Goal: Feedback & Contribution: Leave review/rating

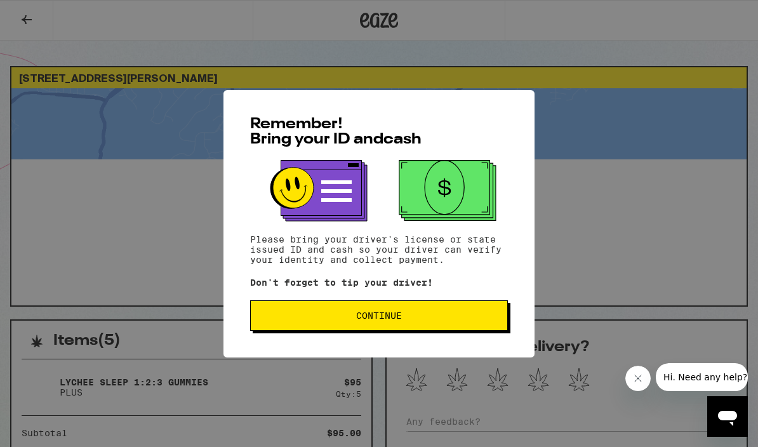
click at [383, 320] on span "Continue" at bounding box center [379, 315] width 46 height 9
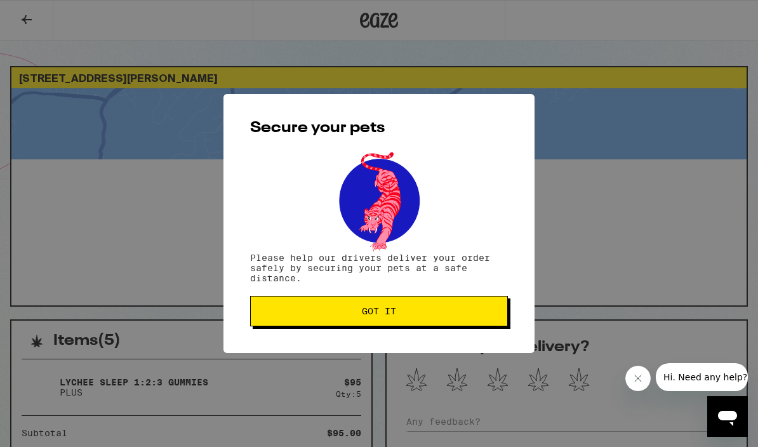
click at [382, 314] on span "Got it" at bounding box center [379, 311] width 34 height 9
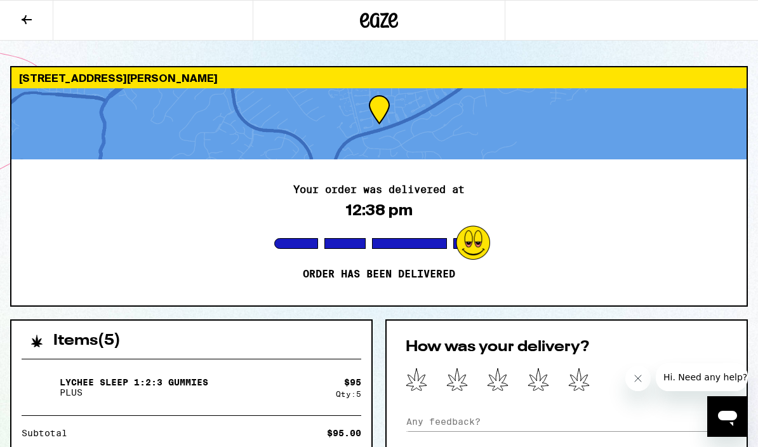
click at [597, 215] on div "Your order was delivered at 12:38 pm Order has been delivered" at bounding box center [378, 232] width 735 height 146
click at [588, 380] on icon at bounding box center [579, 379] width 22 height 23
click at [422, 421] on input at bounding box center [567, 421] width 322 height 19
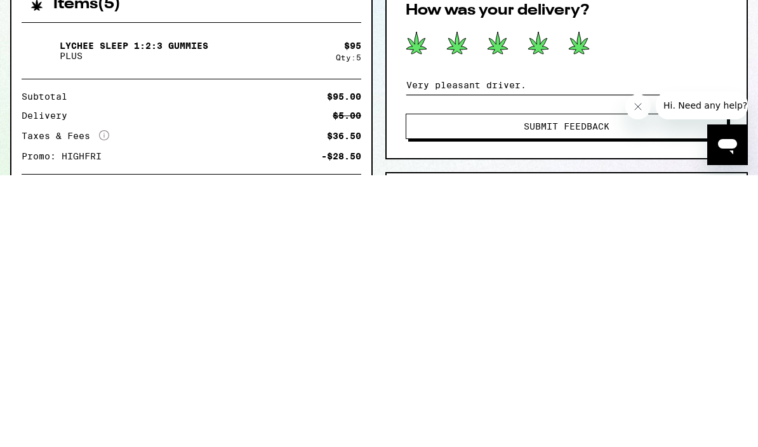
type input "Very pleasant driver."
click at [554, 394] on span "Submit Feedback" at bounding box center [567, 398] width 86 height 9
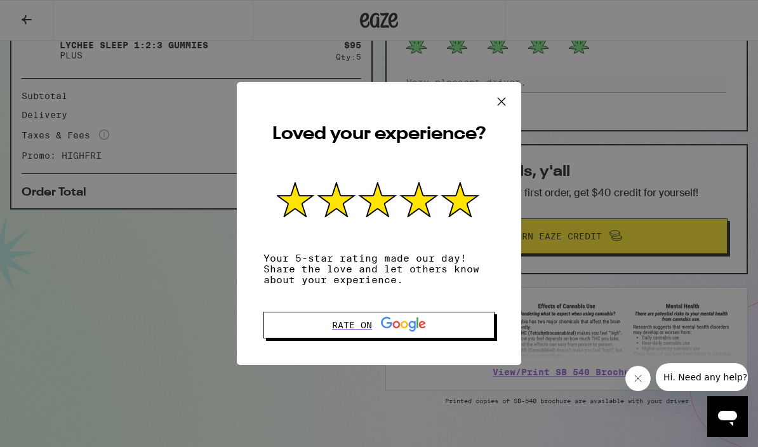
click at [508, 101] on icon at bounding box center [501, 101] width 19 height 19
